Goal: Task Accomplishment & Management: Complete application form

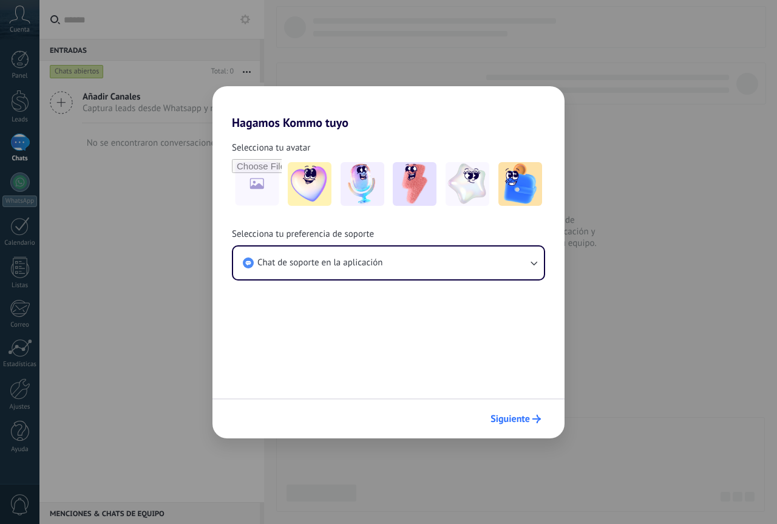
click at [513, 417] on span "Siguiente" at bounding box center [509, 419] width 39 height 8
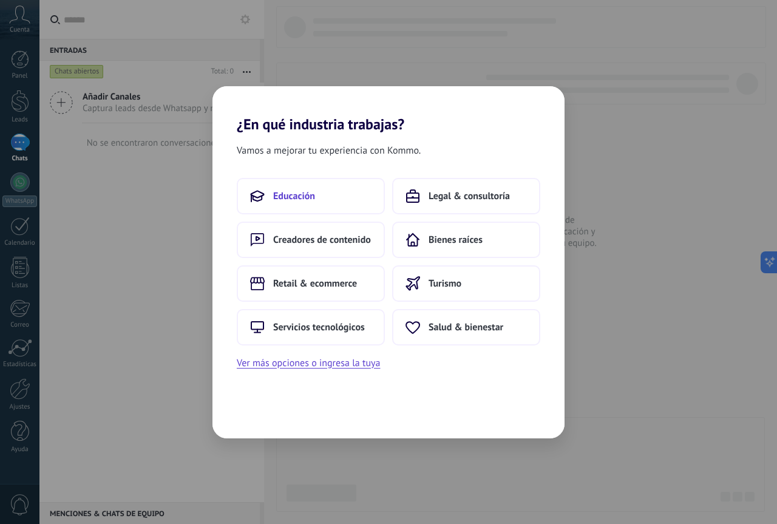
click at [296, 195] on span "Educación" at bounding box center [294, 196] width 42 height 12
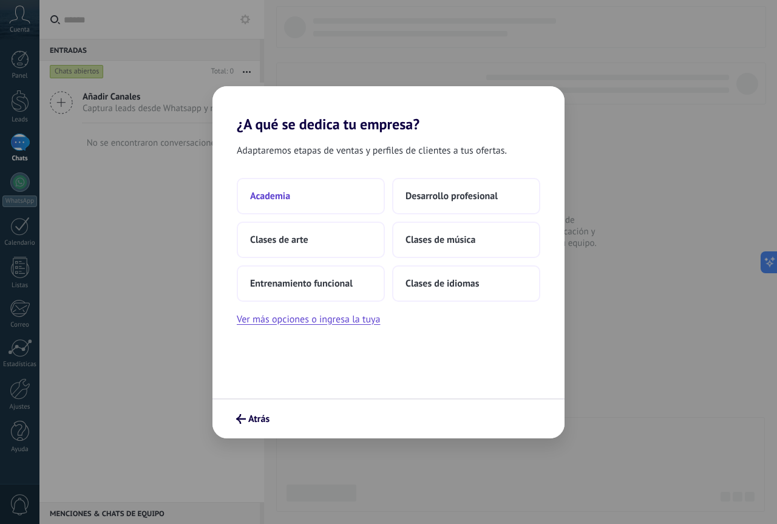
click at [265, 197] on span "Academia" at bounding box center [270, 196] width 40 height 12
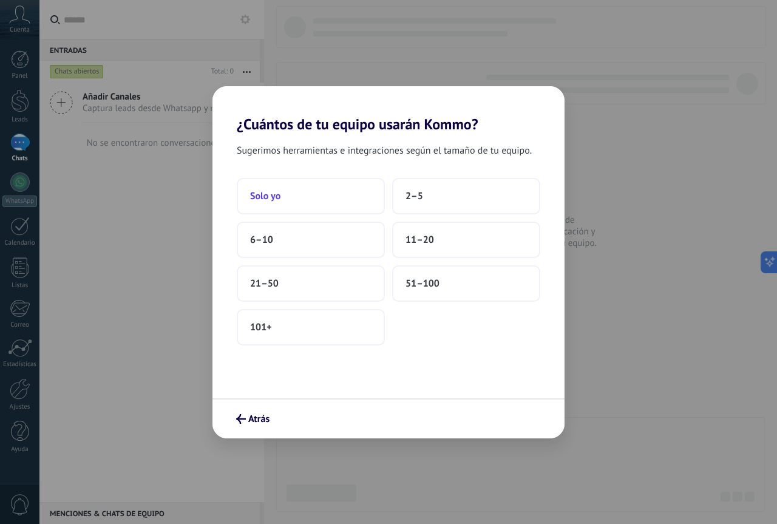
click at [269, 200] on span "Solo yo" at bounding box center [265, 196] width 30 height 12
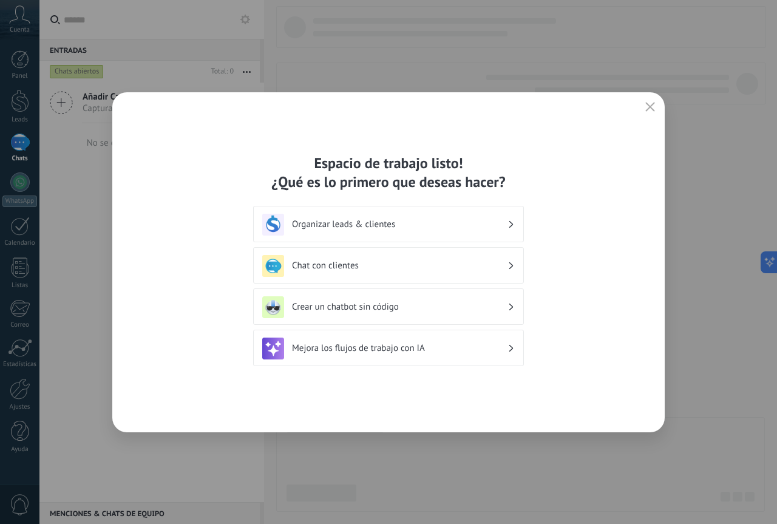
click at [371, 220] on h3 "Organizar leads & clientes" at bounding box center [399, 224] width 215 height 12
click at [331, 227] on h3 "Organizar leads & clientes" at bounding box center [399, 224] width 215 height 12
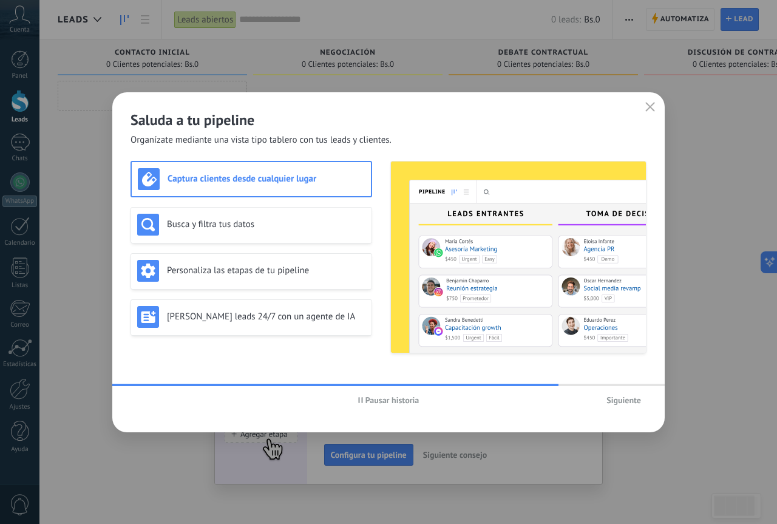
click at [624, 399] on span "Siguiente" at bounding box center [623, 400] width 35 height 8
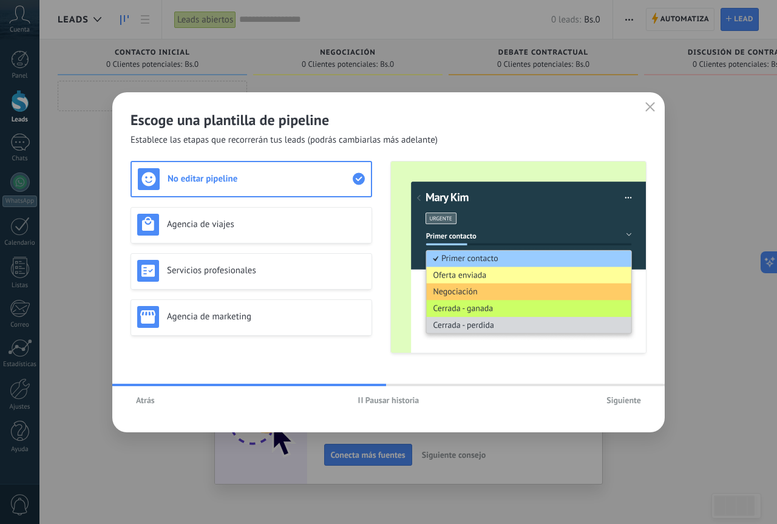
click at [621, 400] on span "Siguiente" at bounding box center [623, 400] width 35 height 8
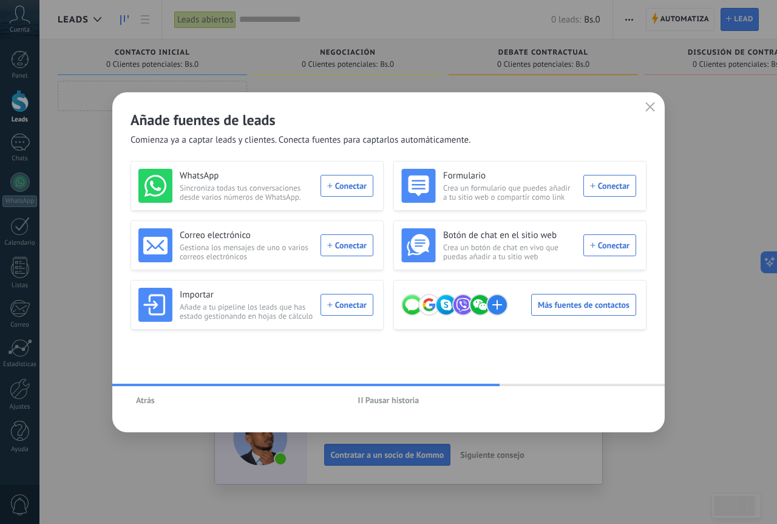
click at [651, 107] on use "button" at bounding box center [650, 106] width 9 height 9
